Goal: Information Seeking & Learning: Understand process/instructions

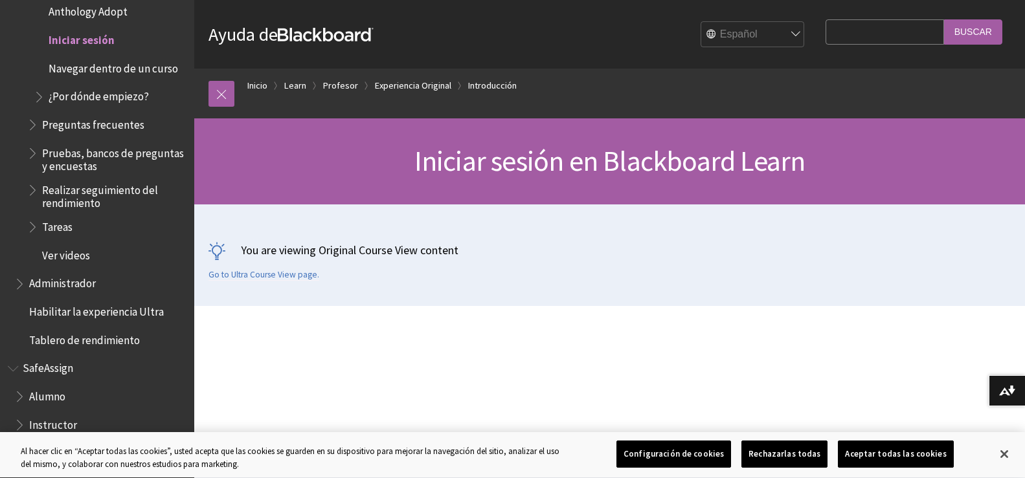
click at [731, 37] on select "English عربية Català Cymraeg [PERSON_NAME] Español Suomi Français עברית Italian…" at bounding box center [753, 35] width 104 height 26
click at [841, 39] on input "Search Query" at bounding box center [884, 31] width 118 height 25
click at [496, 163] on span "Iniciar sesión en Blackboard Learn" at bounding box center [609, 161] width 391 height 36
click at [85, 40] on span "Iniciar sesión" at bounding box center [82, 37] width 66 height 17
click at [87, 40] on span "Iniciar sesión" at bounding box center [82, 37] width 66 height 17
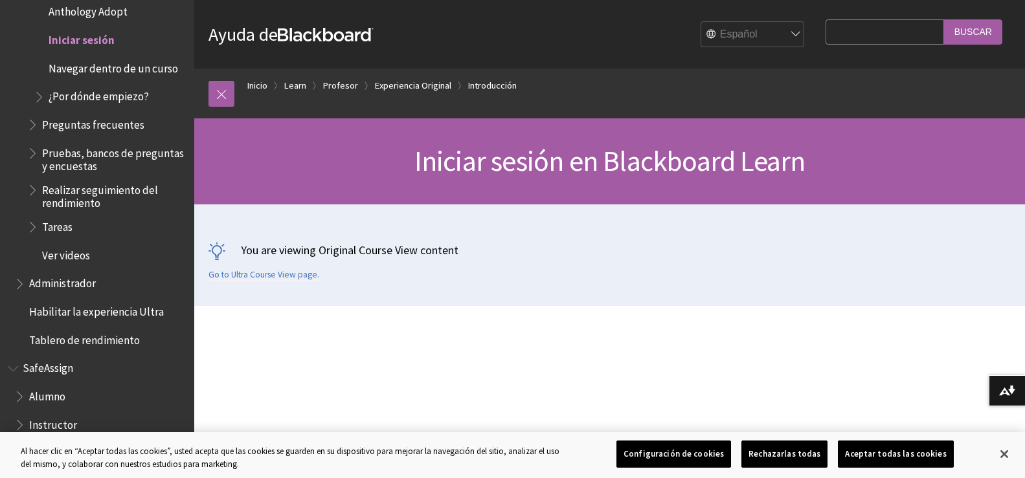
click at [87, 40] on span "Iniciar sesión" at bounding box center [82, 37] width 66 height 17
click at [254, 80] on link "Inicio" at bounding box center [257, 86] width 20 height 16
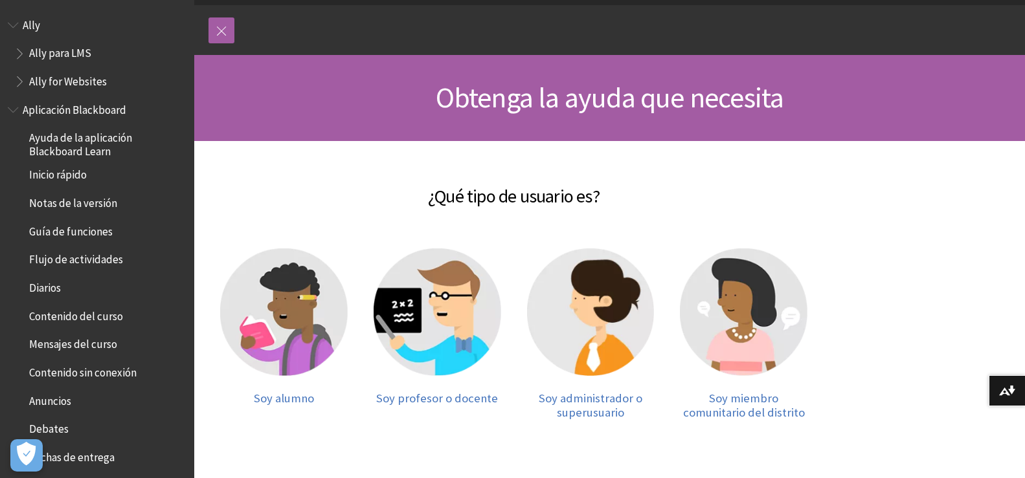
scroll to position [65, 0]
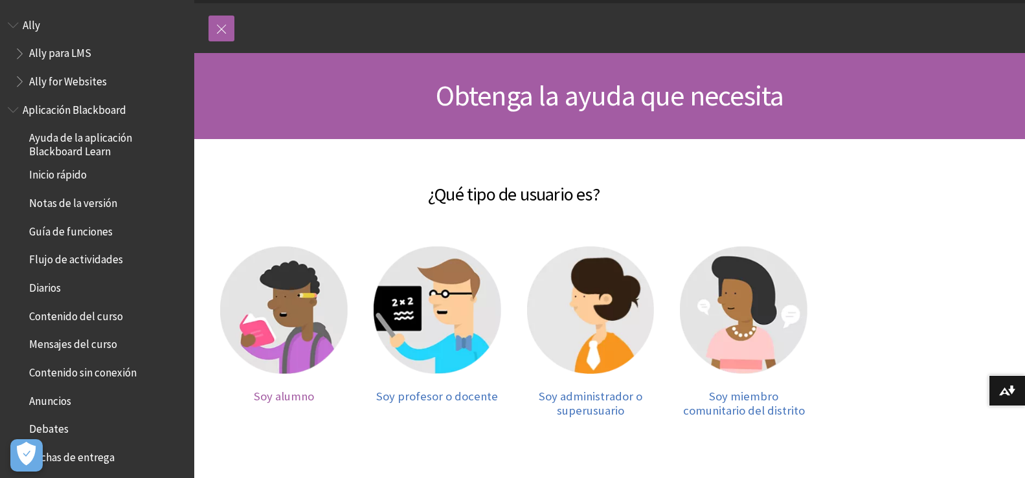
click at [267, 327] on img at bounding box center [284, 311] width 128 height 128
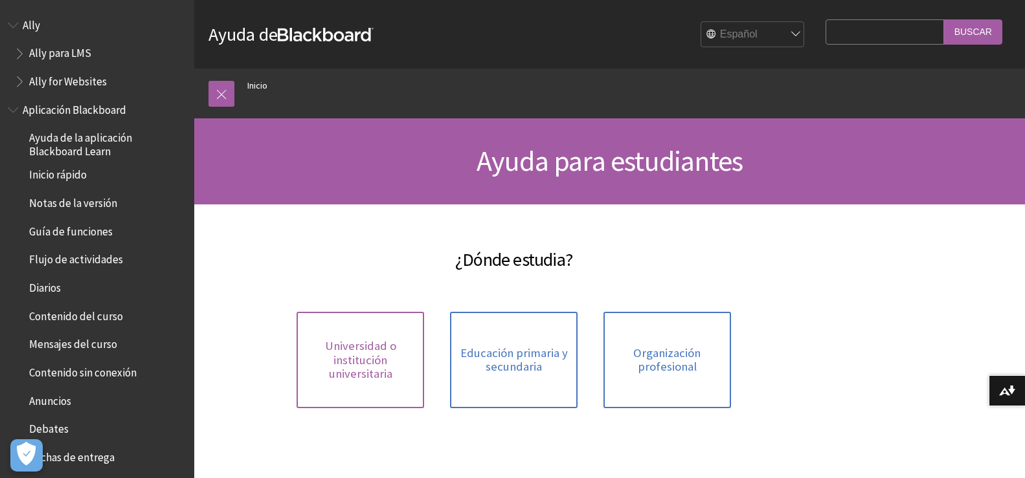
click at [321, 350] on span "Universidad o institución universitaria" at bounding box center [360, 360] width 112 height 42
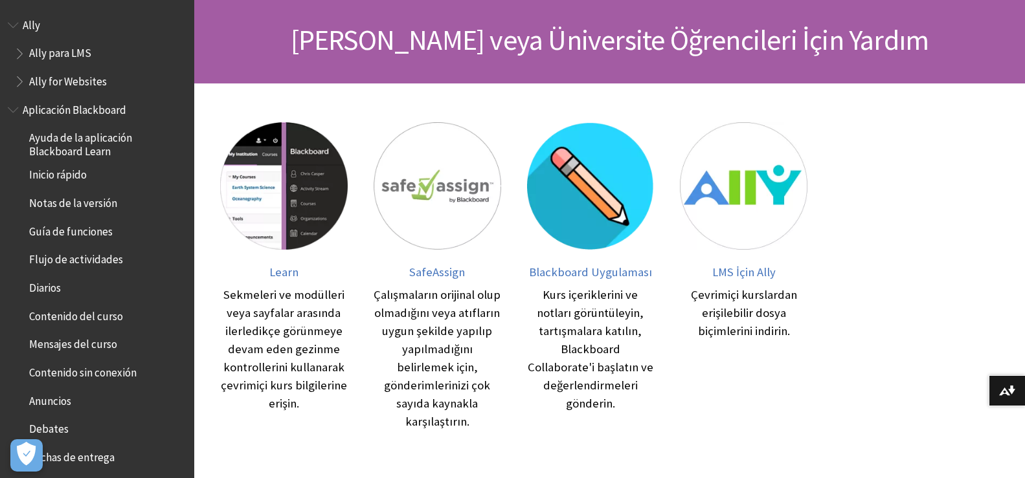
scroll to position [124, 0]
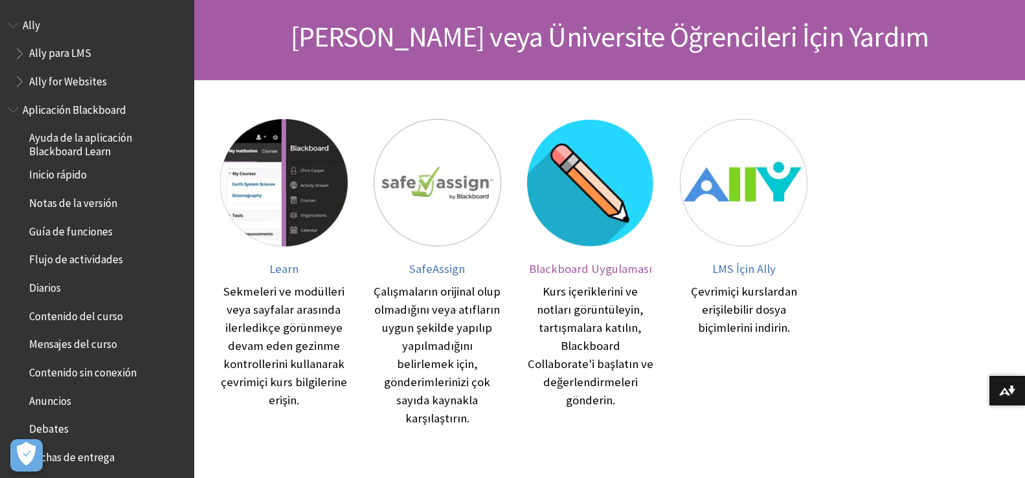
click at [587, 267] on span "Blackboard Uygulaması" at bounding box center [590, 268] width 123 height 15
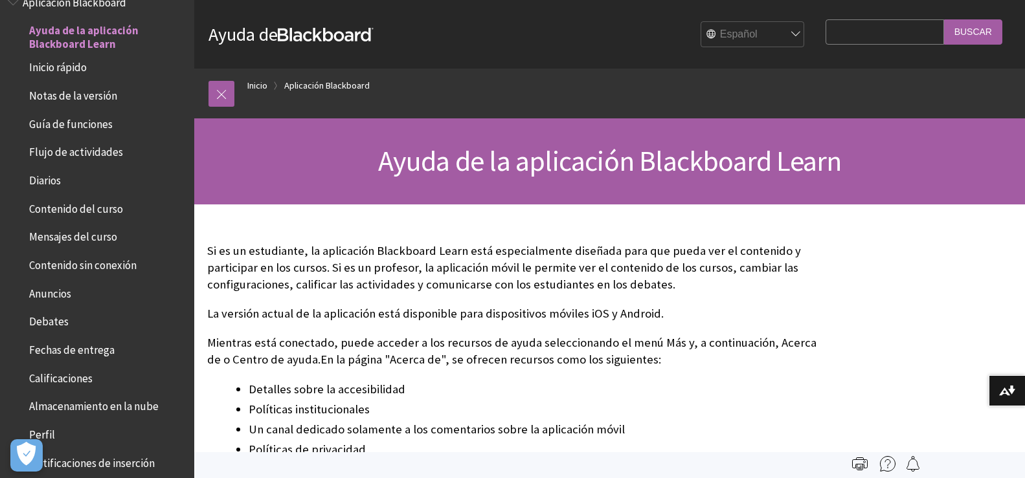
click at [52, 67] on span "Inicio rápido" at bounding box center [58, 65] width 58 height 17
